Goal: Task Accomplishment & Management: Manage account settings

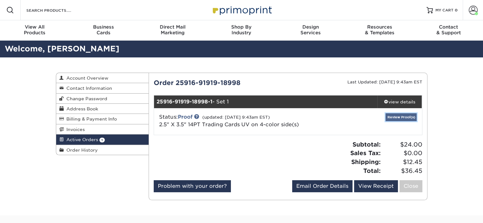
click at [394, 118] on link "Review Proof(s)" at bounding box center [401, 117] width 31 height 8
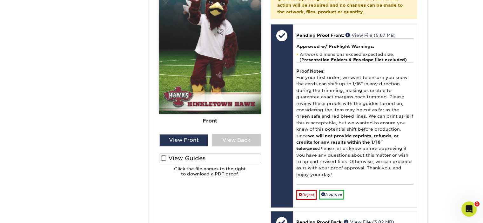
scroll to position [297, 0]
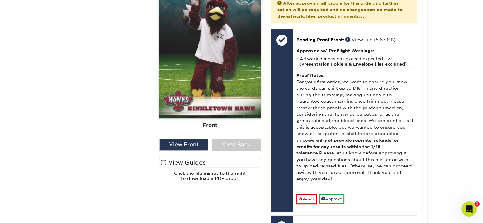
click at [163, 164] on span at bounding box center [163, 163] width 5 height 6
click at [0, 0] on input "View Guides" at bounding box center [0, 0] width 0 height 0
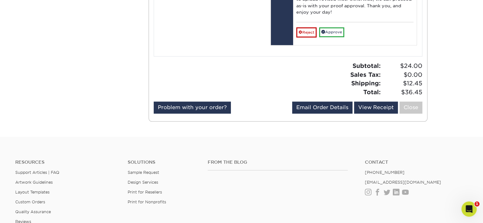
scroll to position [659, 0]
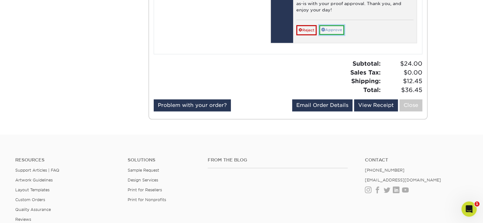
click at [335, 25] on link "Approve" at bounding box center [331, 30] width 25 height 10
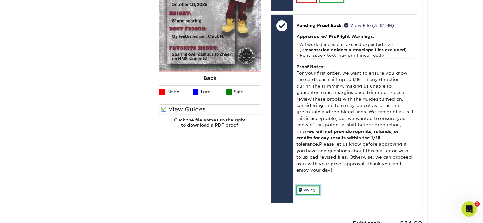
scroll to position [470, 0]
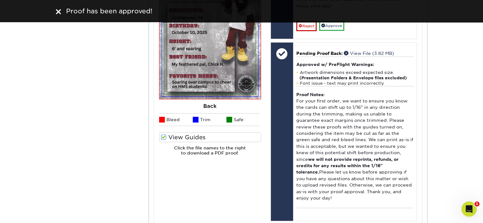
click at [331, 22] on div "Proof has been approved!" at bounding box center [241, 11] width 483 height 22
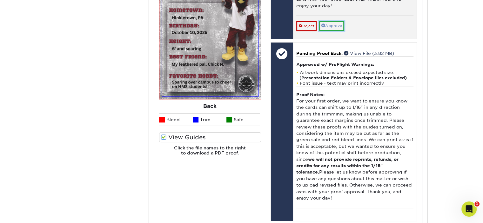
click at [333, 23] on link "Approve" at bounding box center [331, 26] width 25 height 10
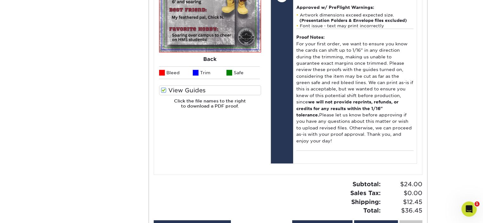
scroll to position [567, 0]
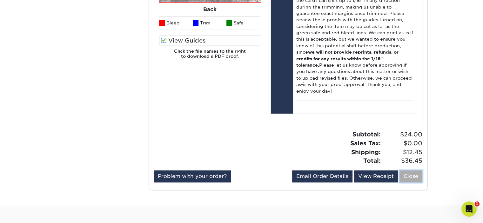
click at [411, 171] on link "Close" at bounding box center [411, 177] width 23 height 12
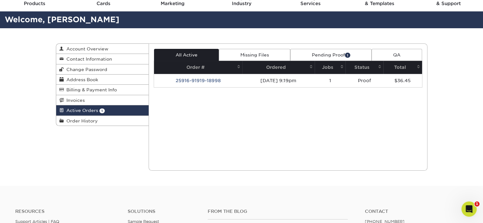
scroll to position [27, 0]
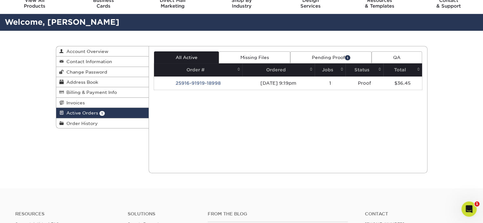
click at [337, 58] on link "Pending Proof 1" at bounding box center [330, 57] width 81 height 12
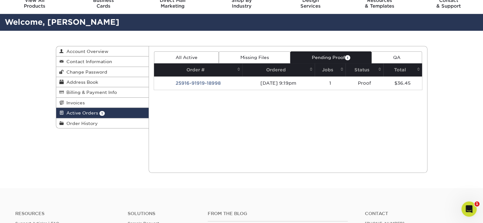
click at [334, 56] on link "Pending Proof 1" at bounding box center [330, 57] width 81 height 12
click at [179, 57] on link "All Active" at bounding box center [186, 57] width 65 height 12
